Goal: Task Accomplishment & Management: Use online tool/utility

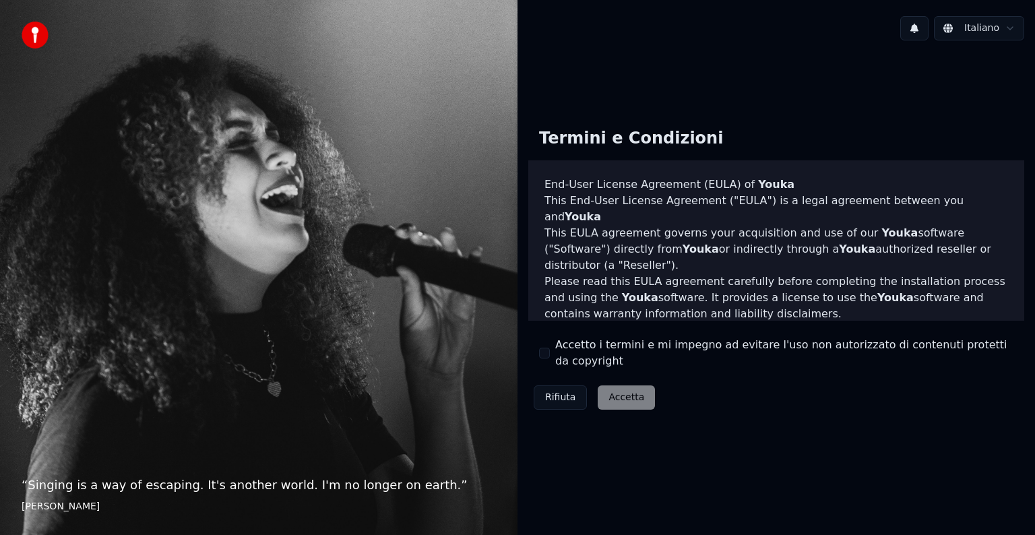
click at [608, 389] on div "Rifiuta Accetta" at bounding box center [594, 397] width 132 height 35
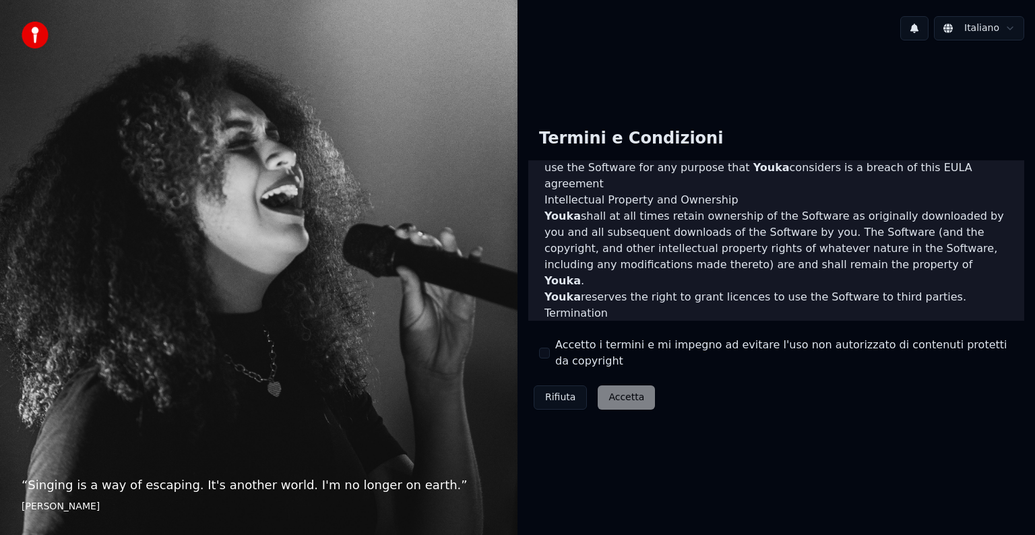
scroll to position [729, 0]
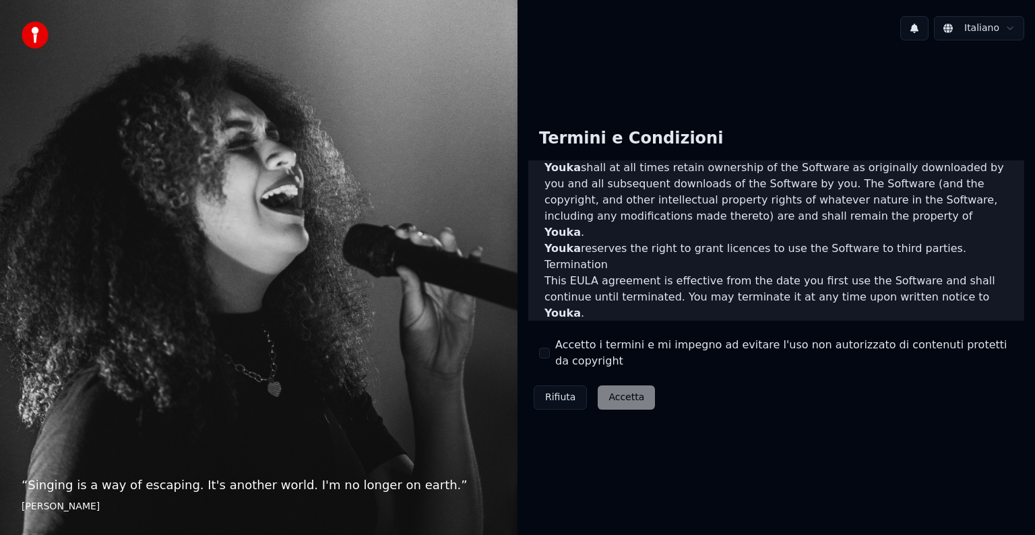
click at [622, 396] on div "Rifiuta Accetta" at bounding box center [594, 397] width 132 height 35
click at [624, 388] on div "Rifiuta Accetta" at bounding box center [594, 397] width 132 height 35
click at [626, 390] on div "Rifiuta Accetta" at bounding box center [594, 397] width 132 height 35
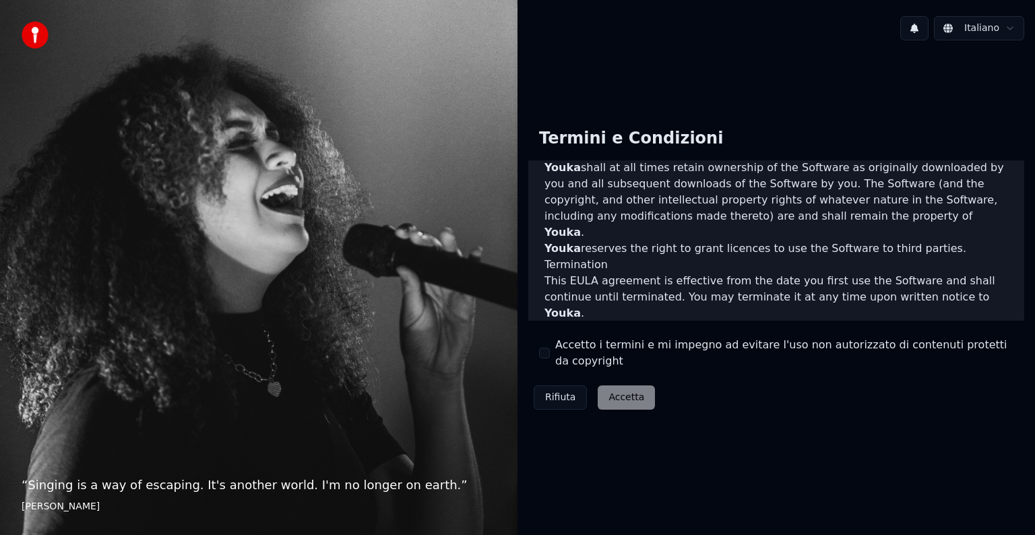
click at [710, 376] on div "Termini e Condizioni End-User License Agreement (EULA) of Youka This End-User L…" at bounding box center [776, 266] width 496 height 298
click at [623, 394] on div "Rifiuta Accetta" at bounding box center [594, 397] width 132 height 35
click at [634, 391] on div "Rifiuta Accetta" at bounding box center [594, 397] width 132 height 35
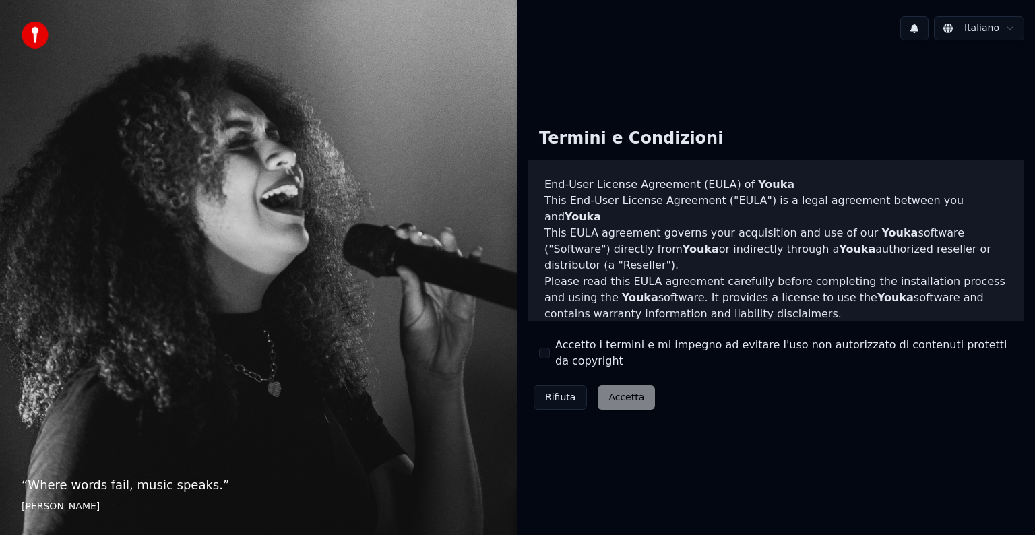
click at [546, 353] on button "Accetto i termini e mi impegno ad evitare l'uso non autorizzato di contenuti pr…" at bounding box center [544, 353] width 11 height 11
click at [625, 386] on button "Accetta" at bounding box center [626, 398] width 57 height 24
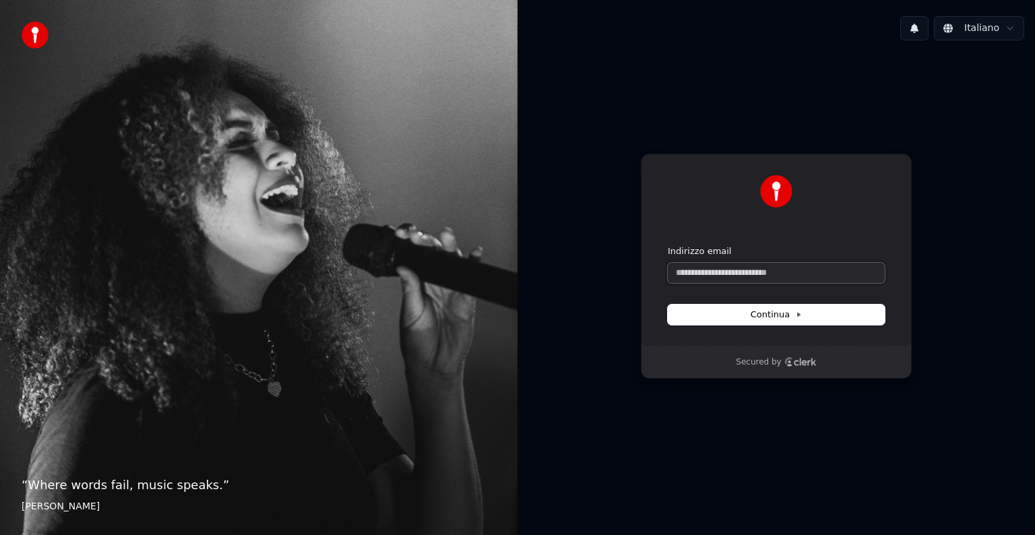
click at [675, 275] on input "Indirizzo email" at bounding box center [776, 273] width 217 height 20
click at [679, 275] on input "Indirizzo email" at bounding box center [776, 273] width 217 height 20
click at [774, 307] on button "Continua" at bounding box center [776, 315] width 217 height 20
type input "**********"
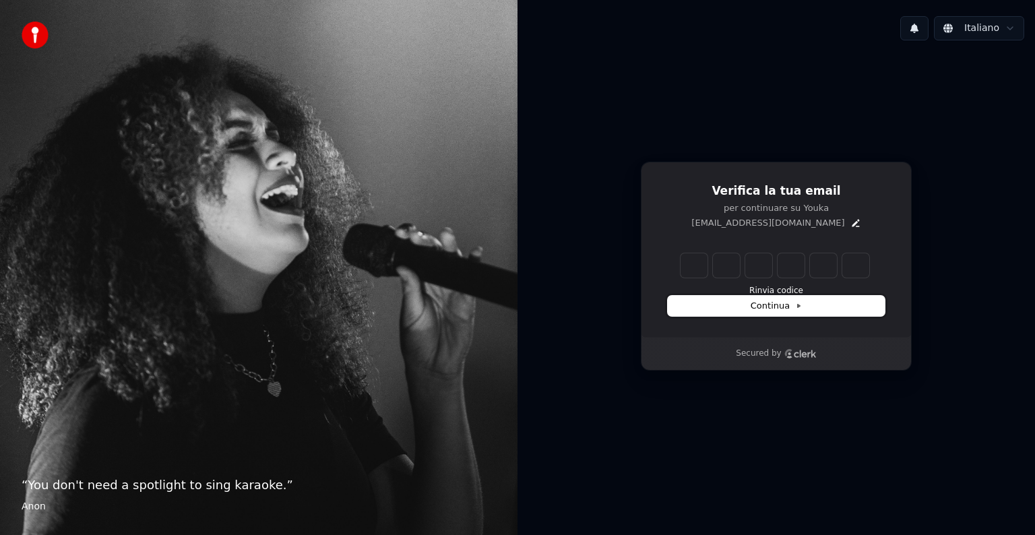
click at [718, 314] on button "Continua" at bounding box center [776, 306] width 217 height 20
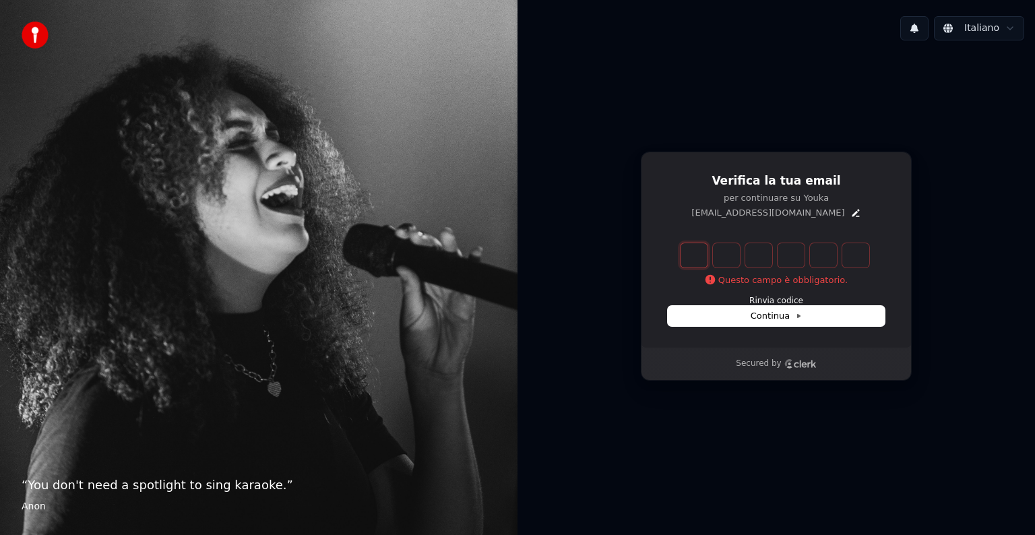
type input "*"
type input "**"
type input "*"
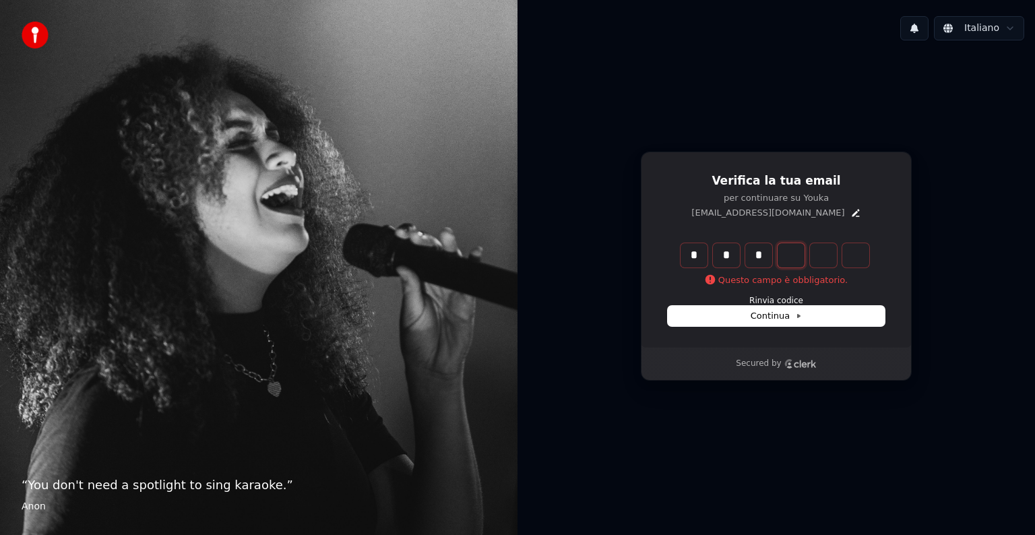
type input "***"
type input "*"
type input "****"
type input "*"
type input "******"
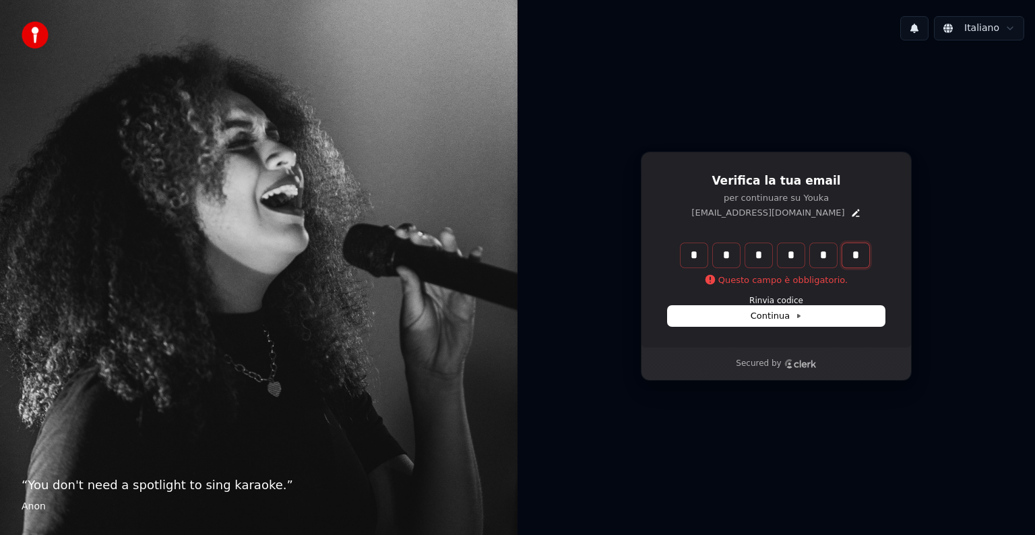
type input "*"
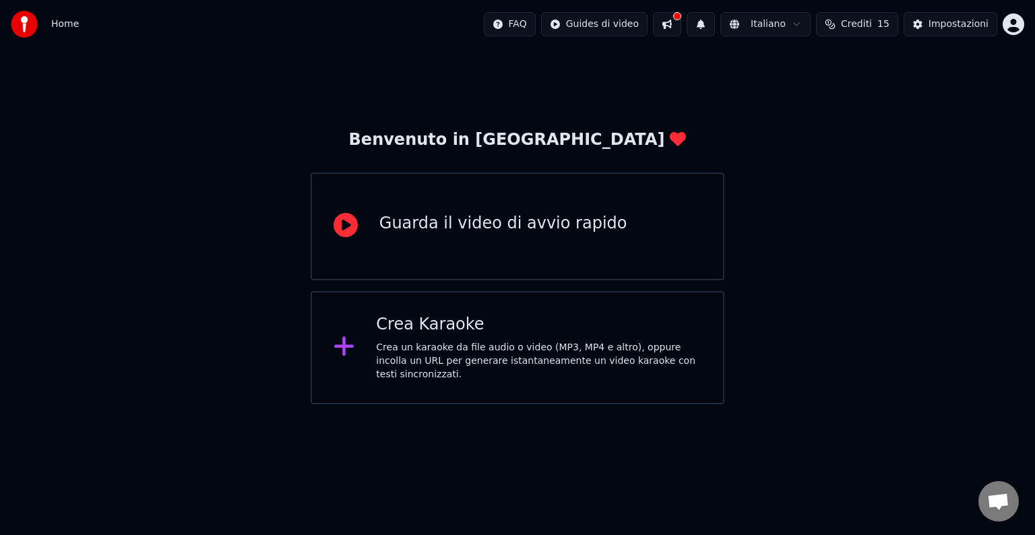
click at [430, 344] on div "Crea Karaoke Crea un karaoke da file audio o video (MP3, MP4 e altro), oppure i…" at bounding box center [539, 347] width 326 height 67
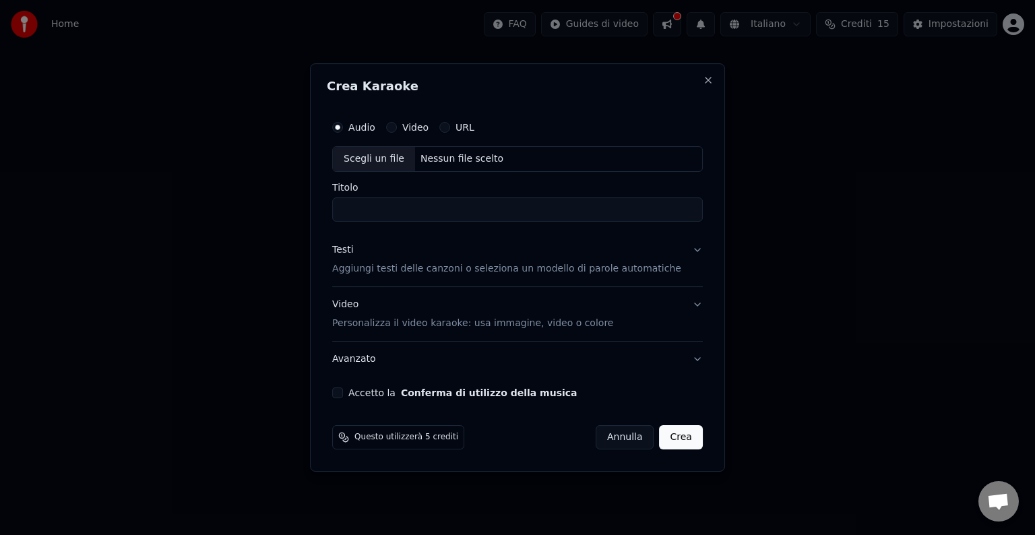
click at [373, 157] on div "Scegli un file" at bounding box center [374, 159] width 82 height 24
click at [397, 126] on button "Video" at bounding box center [391, 127] width 11 height 11
click at [355, 211] on input "Titolo" at bounding box center [517, 209] width 371 height 24
type input "**********"
click at [450, 129] on button "URL" at bounding box center [444, 127] width 11 height 11
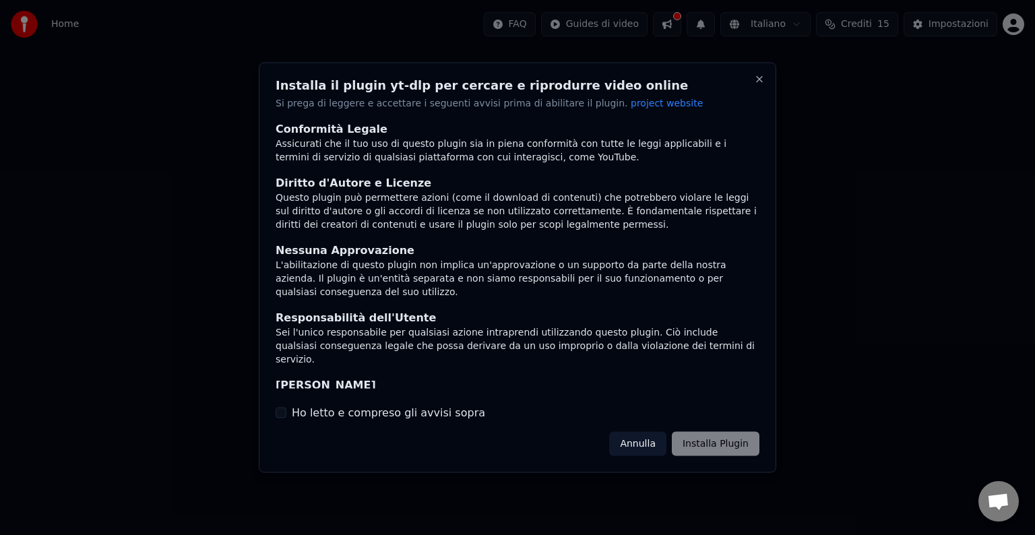
click at [286, 414] on button "Ho letto e compreso gli avvisi sopra" at bounding box center [281, 412] width 11 height 11
click at [717, 447] on button "Installa Plugin" at bounding box center [716, 443] width 88 height 24
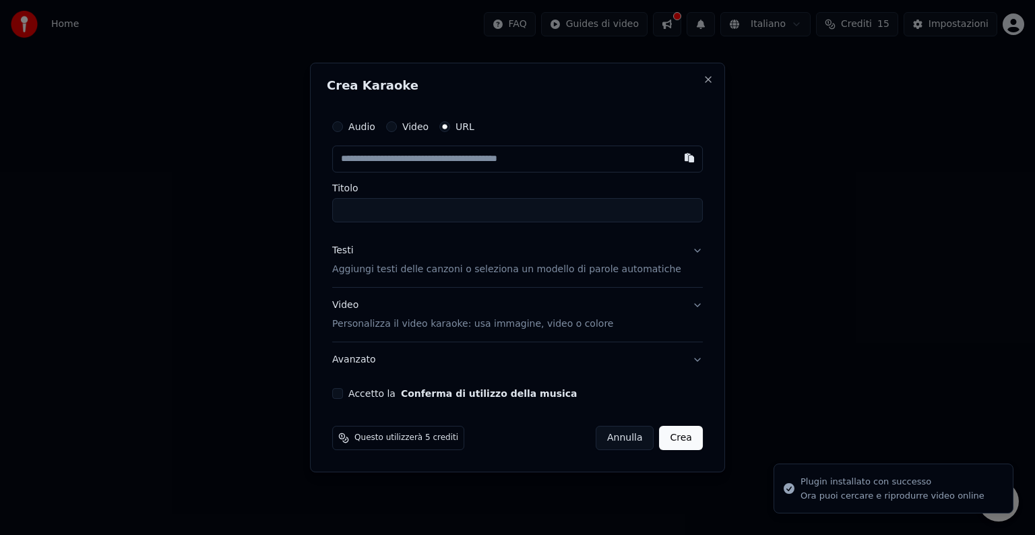
click at [363, 215] on input "Titolo" at bounding box center [517, 210] width 371 height 24
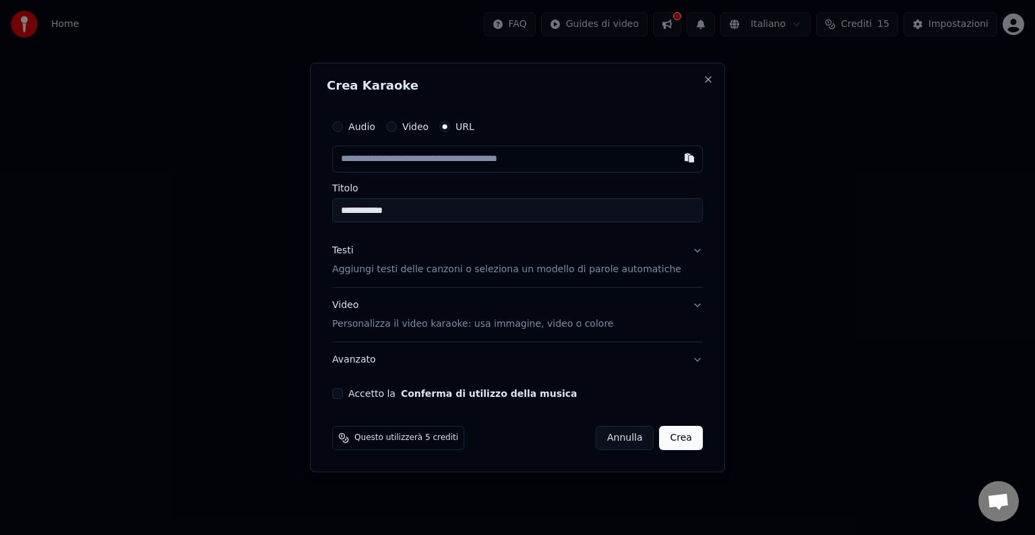
type input "**********"
click at [677, 430] on button "Crea" at bounding box center [681, 438] width 43 height 24
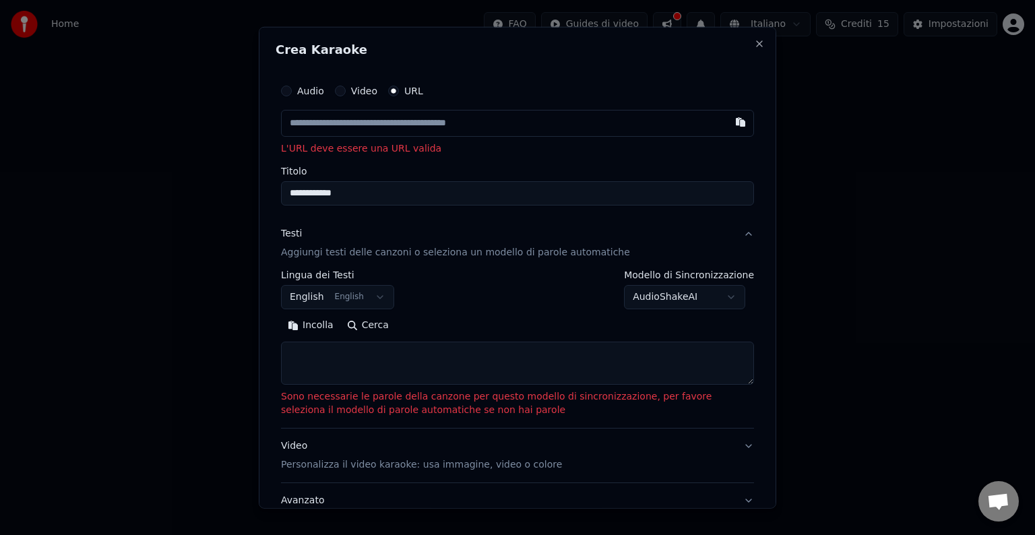
click at [440, 146] on p "L'URL deve essere una URL valida" at bounding box center [517, 148] width 473 height 13
drag, startPoint x: 354, startPoint y: 192, endPoint x: 264, endPoint y: 201, distance: 90.7
click at [264, 201] on div "**********" at bounding box center [518, 268] width 518 height 482
click at [483, 121] on input "text" at bounding box center [517, 123] width 473 height 27
paste input "**********"
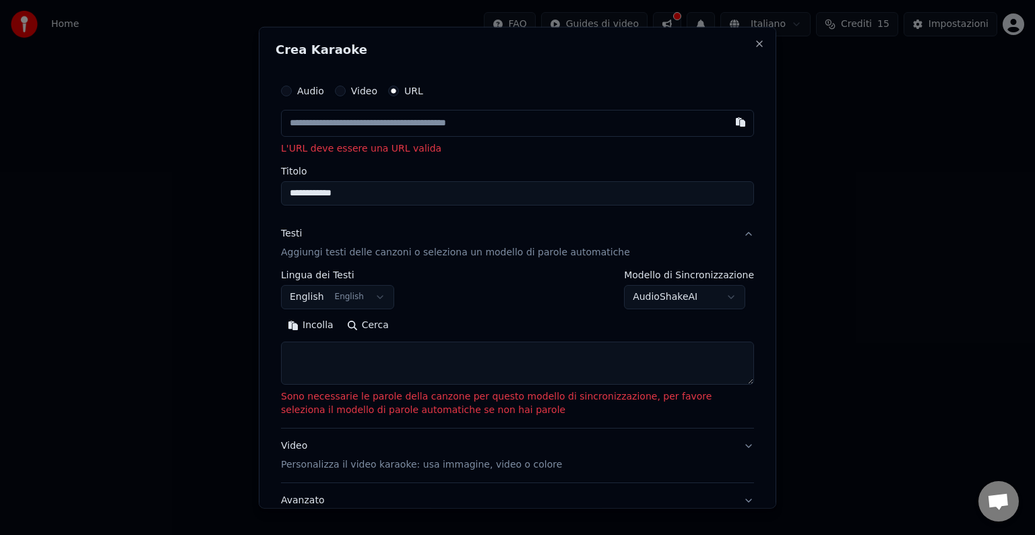
type input "**********"
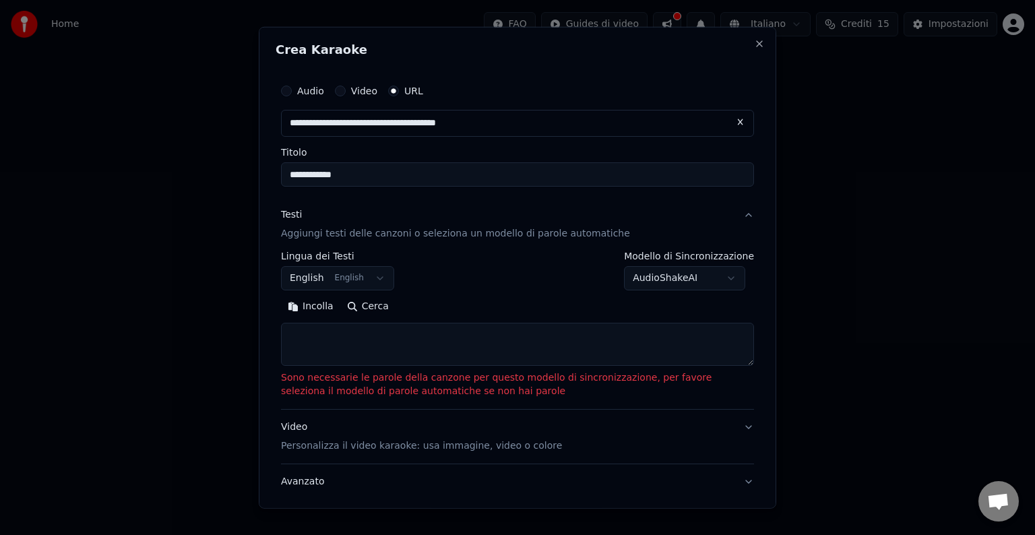
type input "**********"
click at [365, 307] on button "Cerca" at bounding box center [367, 307] width 55 height 22
type input "**********"
type textarea "**********"
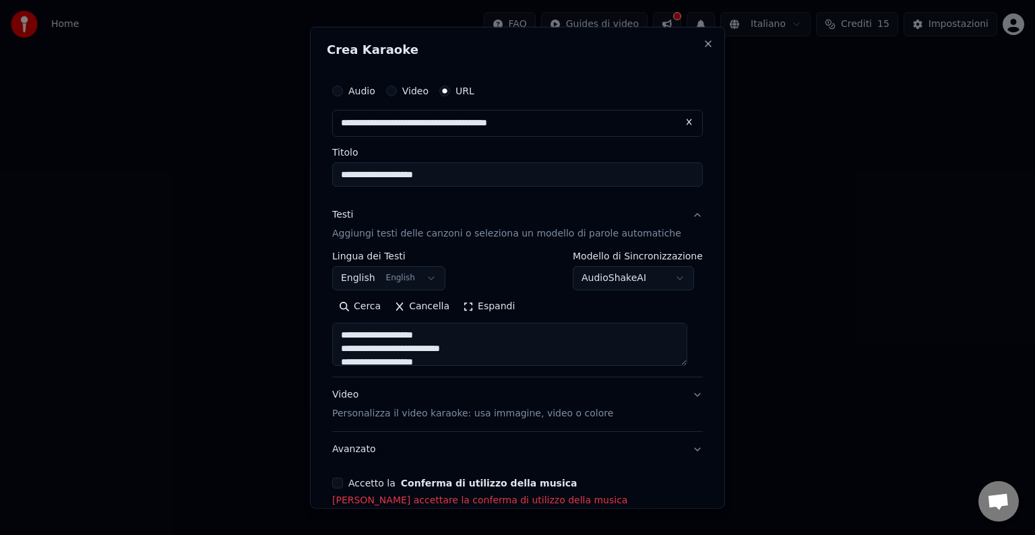
click at [340, 484] on button "Accetto la Conferma di utilizzo della musica" at bounding box center [337, 483] width 11 height 11
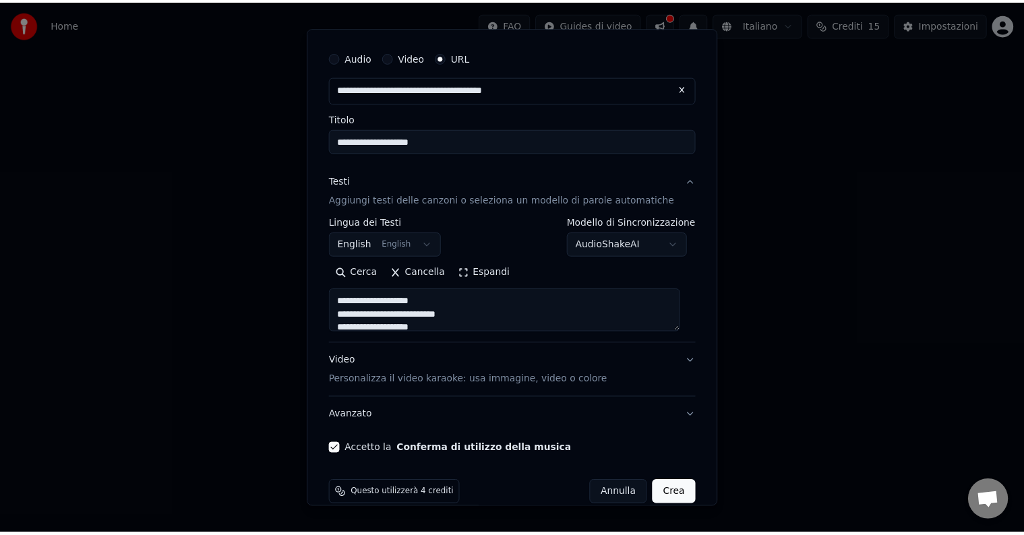
scroll to position [53, 0]
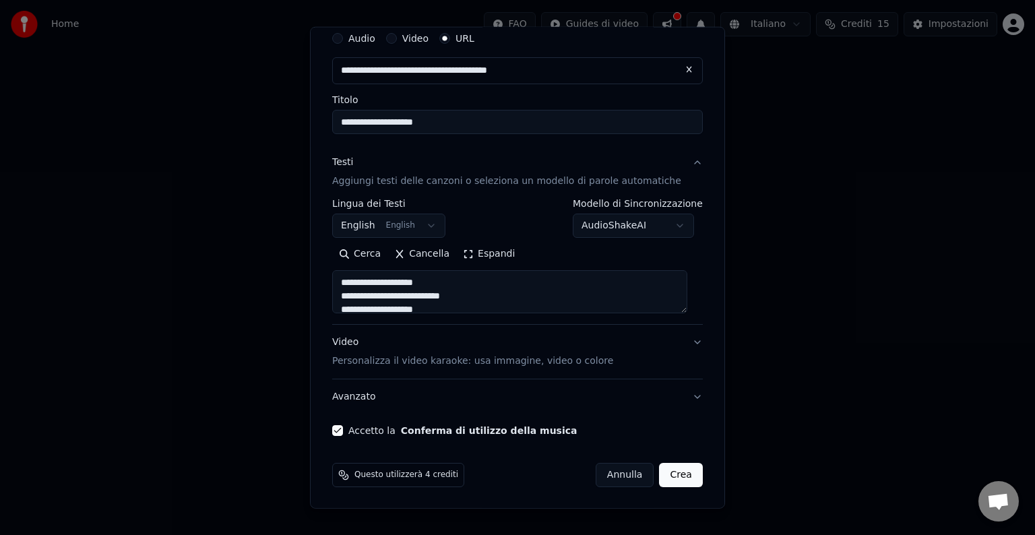
click at [663, 470] on button "Crea" at bounding box center [681, 475] width 43 height 24
select select "**"
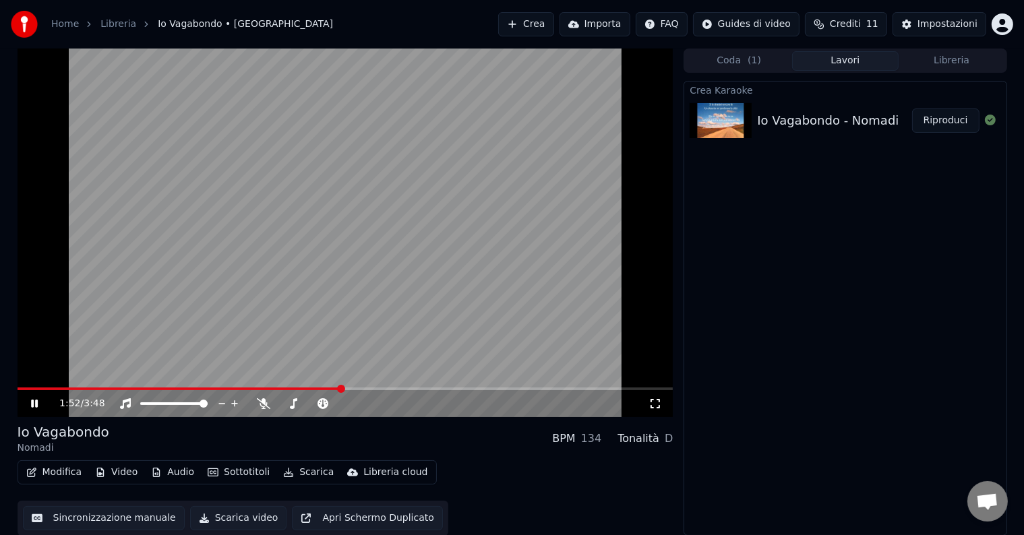
click at [40, 402] on icon at bounding box center [44, 403] width 32 height 11
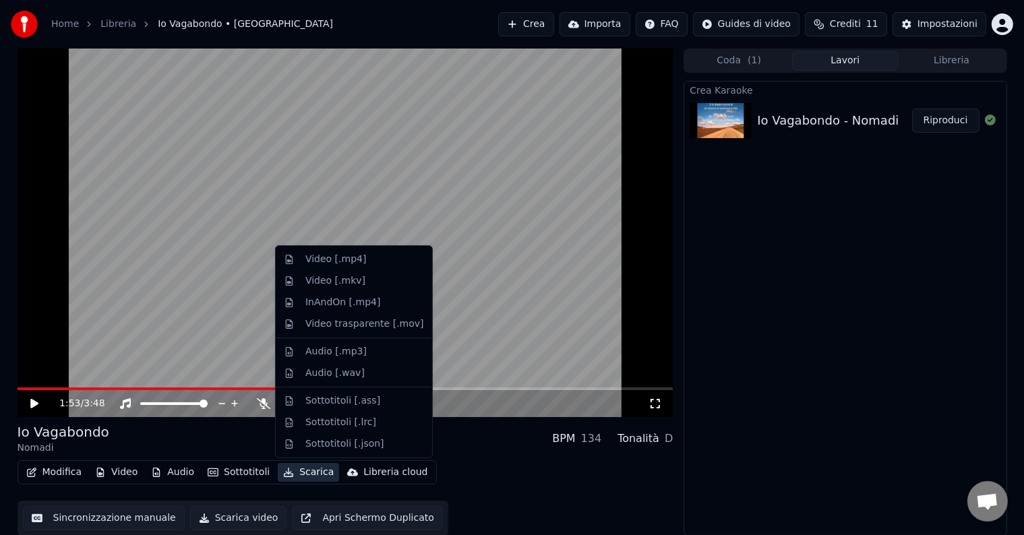
click at [309, 472] on button "Scarica" at bounding box center [308, 472] width 61 height 19
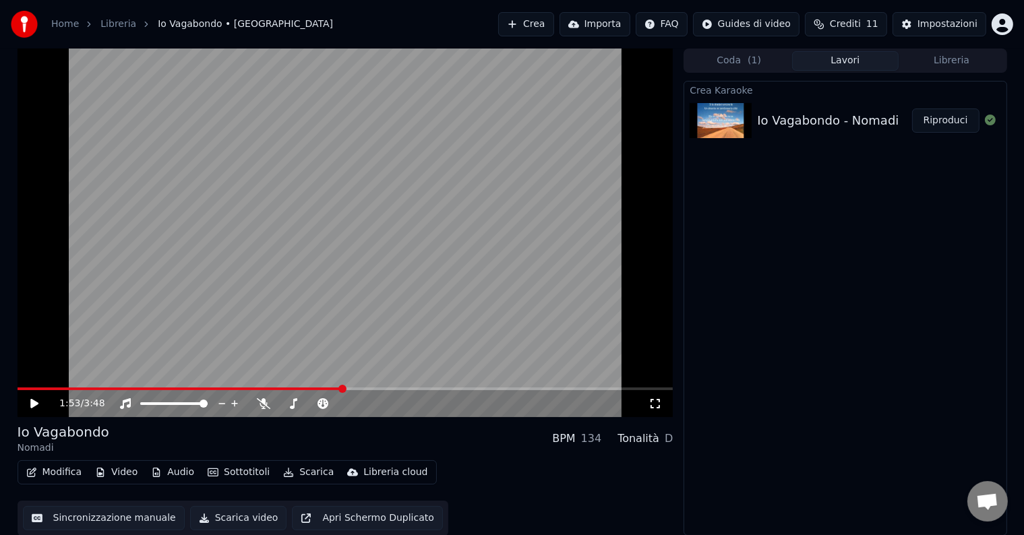
click at [917, 248] on div "Crea Karaoke Io Vagabondo - Nomadi Riproduci" at bounding box center [844, 308] width 323 height 455
click at [305, 472] on button "Scarica" at bounding box center [308, 472] width 61 height 19
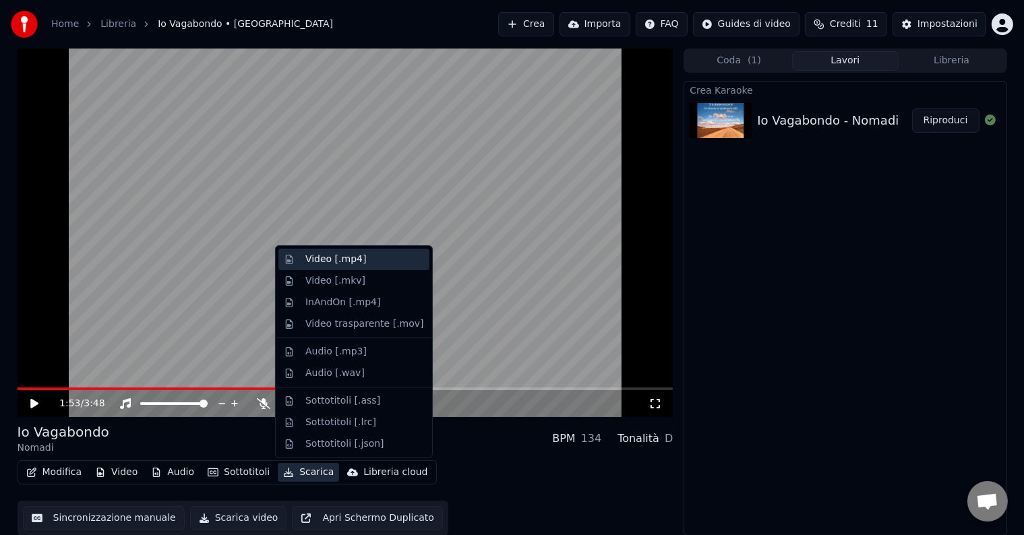
click at [340, 265] on div "Video [.mp4]" at bounding box center [335, 259] width 61 height 13
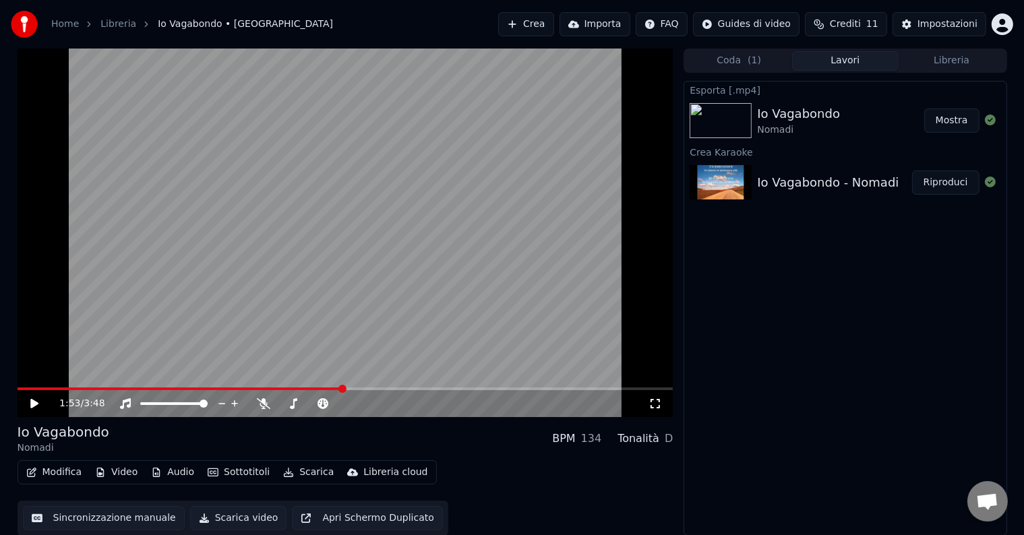
click at [990, 119] on icon at bounding box center [990, 120] width 11 height 11
click at [777, 119] on div "Io Vagabondo" at bounding box center [798, 113] width 83 height 19
click at [742, 120] on img at bounding box center [721, 120] width 62 height 35
click at [732, 119] on img at bounding box center [721, 120] width 62 height 35
drag, startPoint x: 732, startPoint y: 119, endPoint x: 733, endPoint y: 106, distance: 12.9
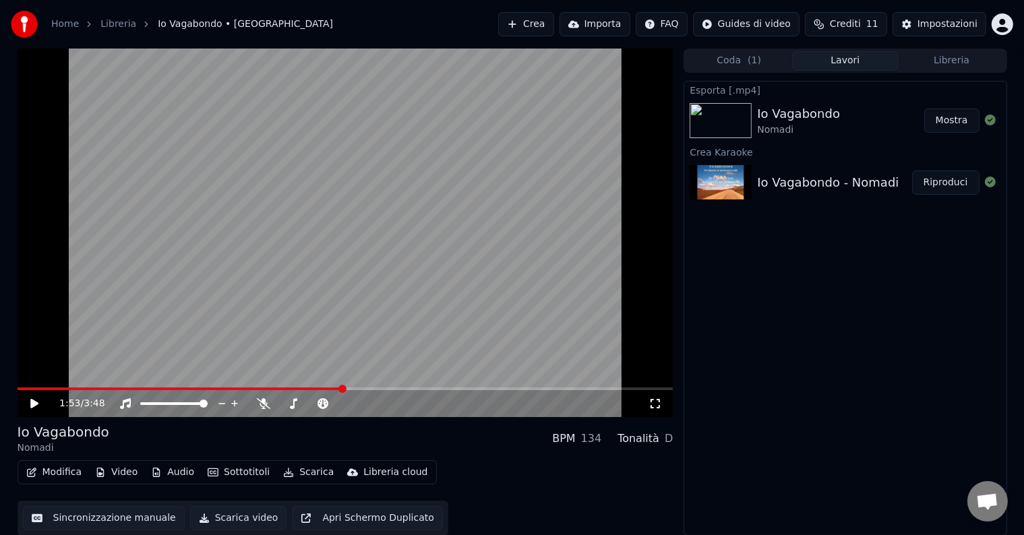
click at [733, 111] on img at bounding box center [721, 120] width 62 height 35
click at [989, 121] on icon at bounding box center [990, 120] width 11 height 11
click at [946, 121] on button "Mostra" at bounding box center [951, 121] width 55 height 24
click at [911, 274] on div "Esporta [.mp4] Io Vagabondo Nomadi Mostra Crea Karaoke Io Vagabondo - Nomadi Ri…" at bounding box center [844, 308] width 323 height 455
click at [803, 182] on div "Io Vagabondo - Nomadi" at bounding box center [828, 182] width 142 height 19
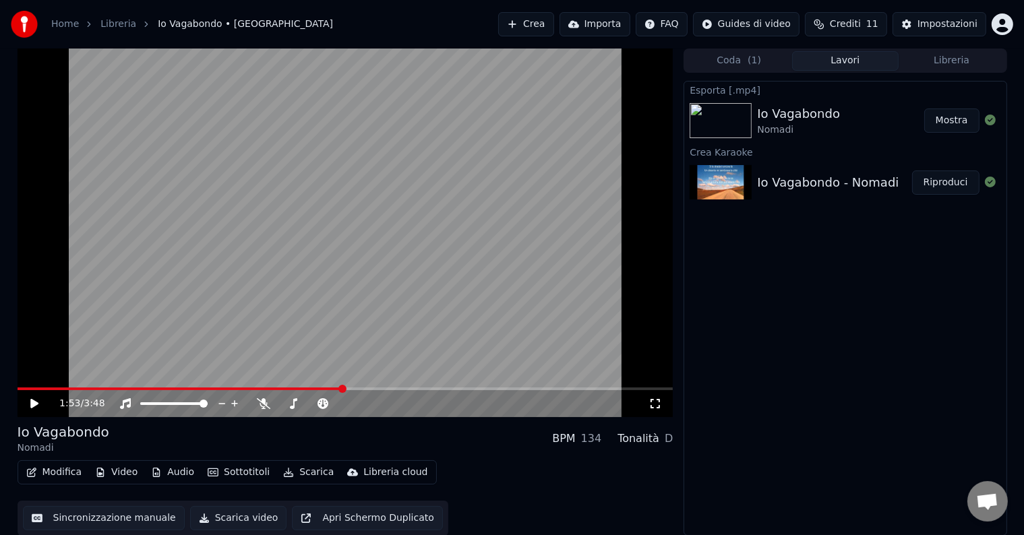
drag, startPoint x: 803, startPoint y: 182, endPoint x: 814, endPoint y: 177, distance: 12.4
click at [813, 183] on div "Io Vagabondo - Nomadi" at bounding box center [828, 182] width 142 height 19
click at [854, 59] on button "Lavori" at bounding box center [845, 61] width 106 height 20
click at [830, 183] on div "Io Vagabondo - Nomadi" at bounding box center [828, 182] width 142 height 19
click at [853, 61] on button "Lavori" at bounding box center [845, 61] width 106 height 20
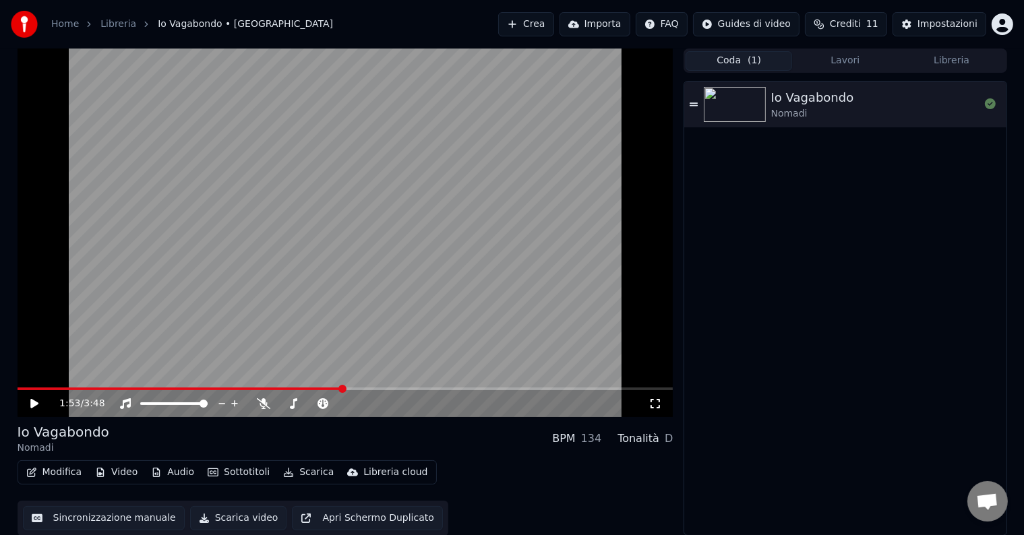
click at [741, 63] on button "Coda ( 1 )" at bounding box center [738, 61] width 106 height 20
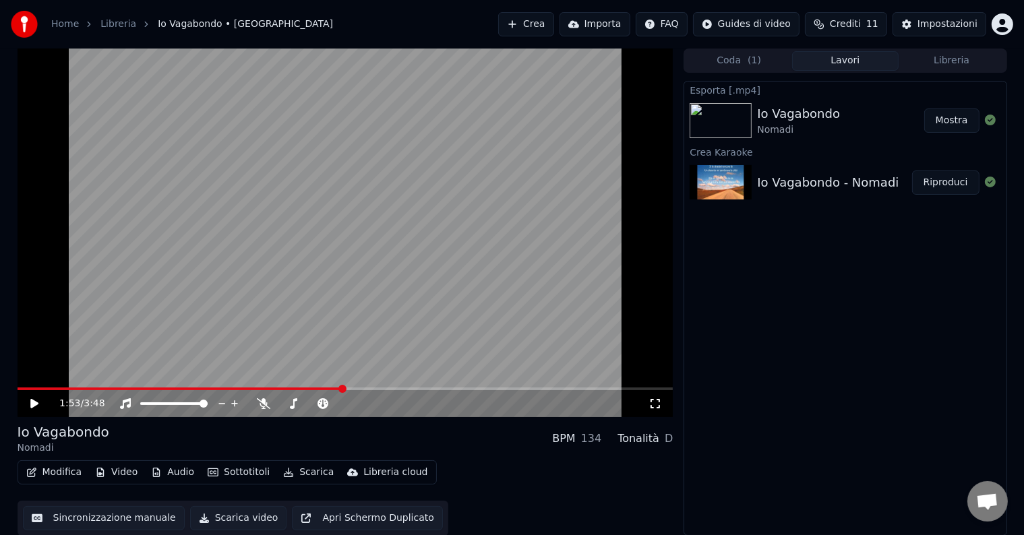
click at [856, 59] on button "Lavori" at bounding box center [845, 61] width 106 height 20
click at [805, 118] on div "Io Vagabondo" at bounding box center [798, 113] width 83 height 19
click at [955, 116] on button "Mostra" at bounding box center [951, 121] width 55 height 24
click at [914, 296] on div "Esporta [.mp4] Io Vagabondo Nomadi Mostra Crea Karaoke Io Vagabondo - Nomadi Ri…" at bounding box center [844, 308] width 323 height 455
click at [942, 181] on button "Riproduci" at bounding box center [945, 183] width 67 height 24
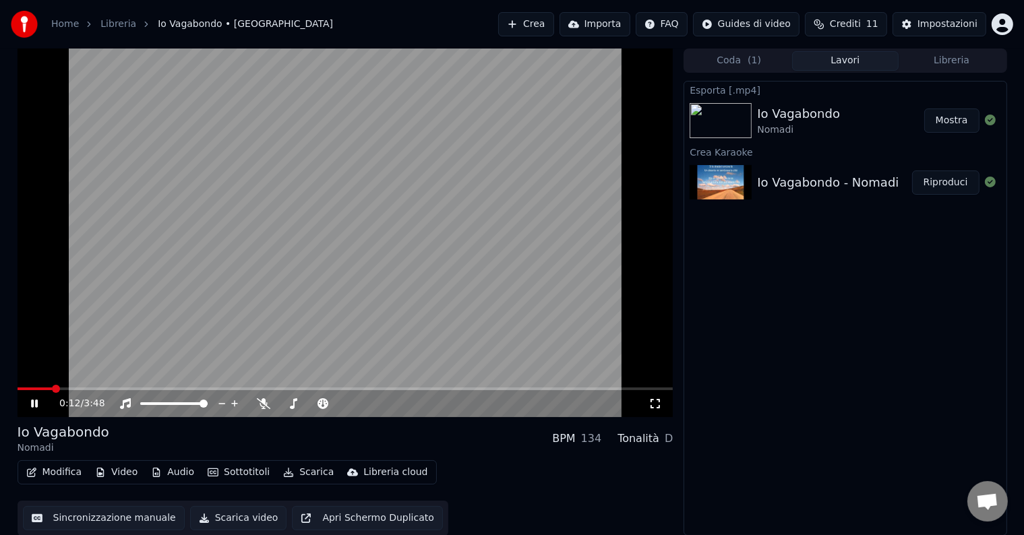
click at [103, 391] on div "0:12 / 3:48" at bounding box center [346, 403] width 656 height 27
click at [95, 386] on video at bounding box center [346, 233] width 656 height 369
click at [92, 391] on span at bounding box center [95, 389] width 8 height 8
click at [27, 400] on div "0:26 / 3:48" at bounding box center [345, 403] width 645 height 13
click at [34, 404] on icon at bounding box center [34, 403] width 8 height 9
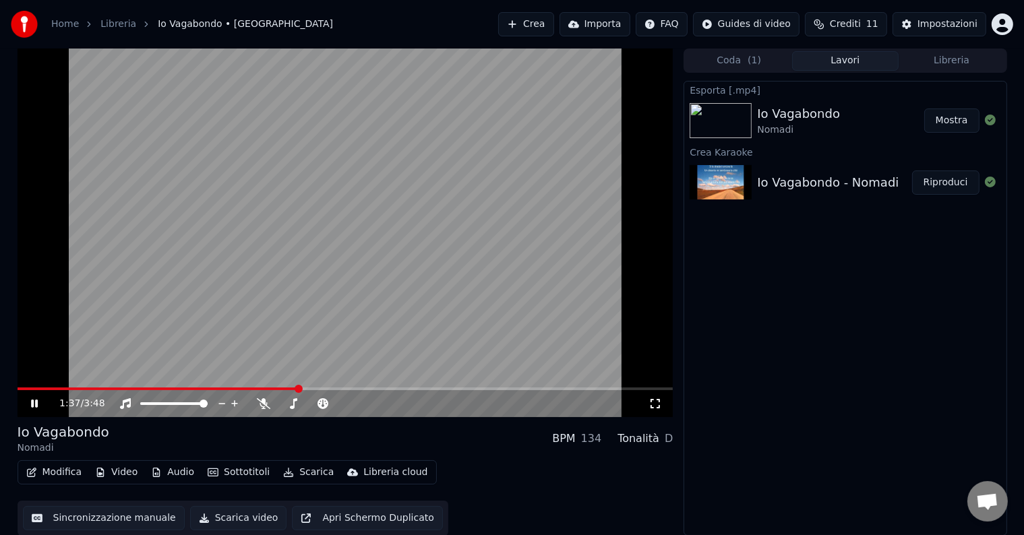
click at [33, 404] on icon at bounding box center [34, 404] width 7 height 8
